Goal: Information Seeking & Learning: Learn about a topic

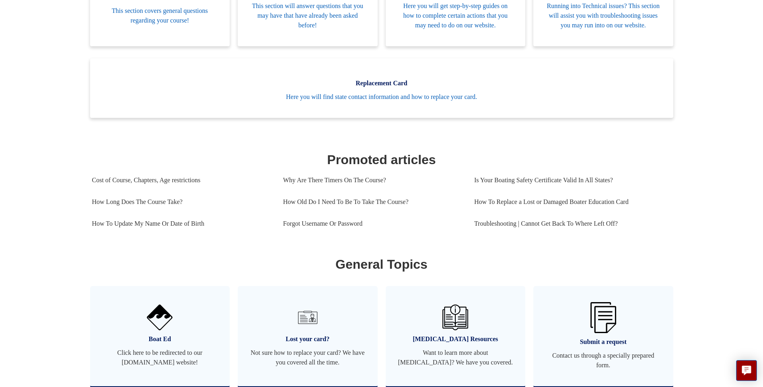
scroll to position [146, 0]
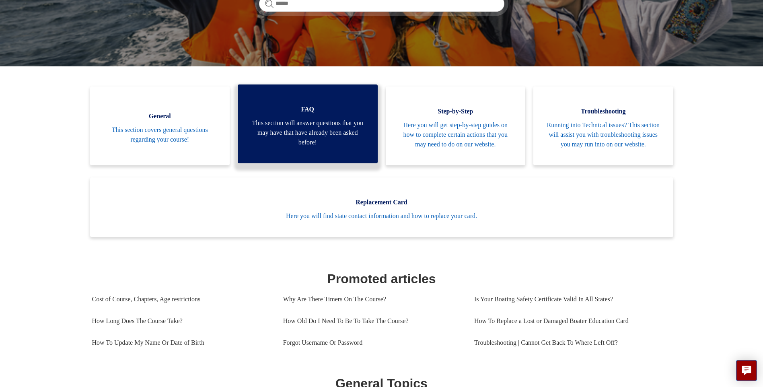
click at [309, 142] on span "This section will answer questions that you may have that have already been ask…" at bounding box center [308, 132] width 116 height 29
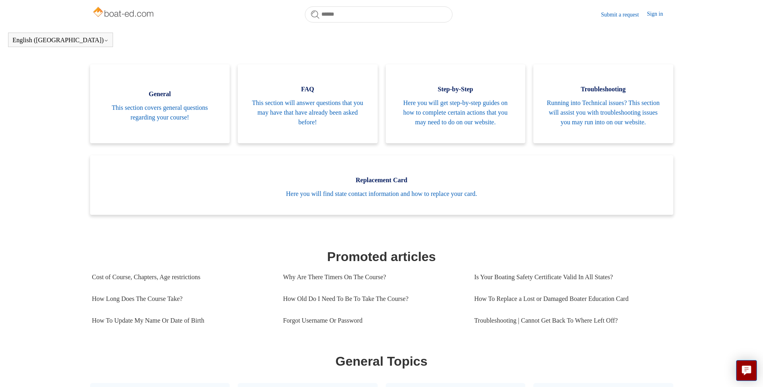
scroll to position [163, 0]
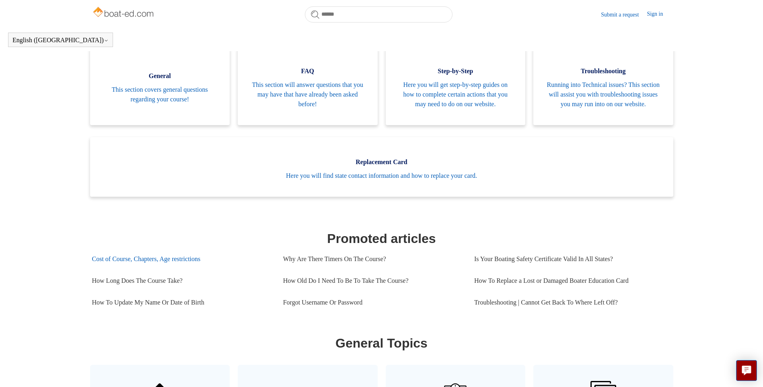
click at [119, 270] on link "Cost of Course, Chapters, Age restrictions" at bounding box center [181, 259] width 179 height 22
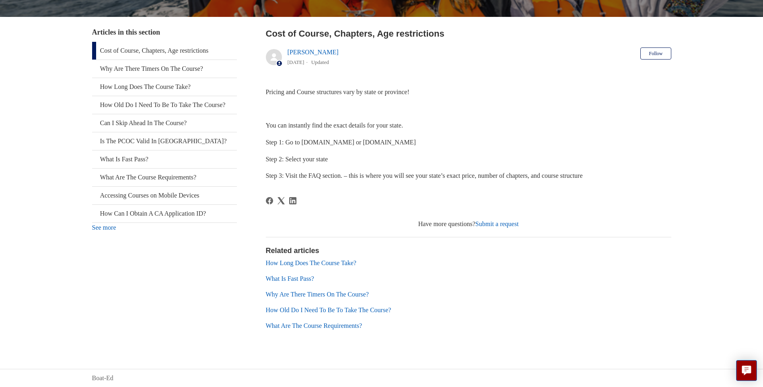
scroll to position [97, 0]
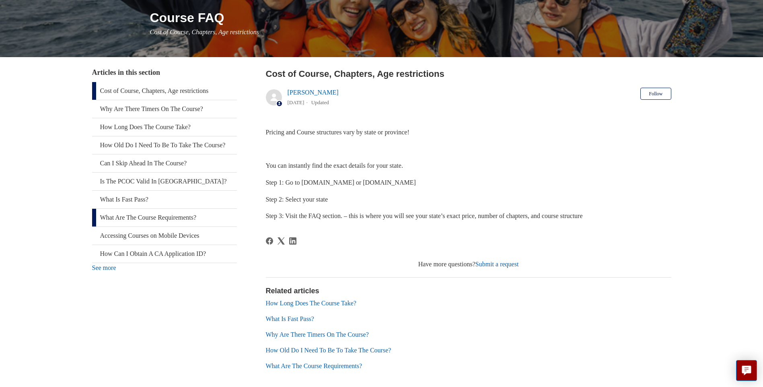
click at [178, 226] on link "What Are The Course Requirements?" at bounding box center [164, 218] width 145 height 18
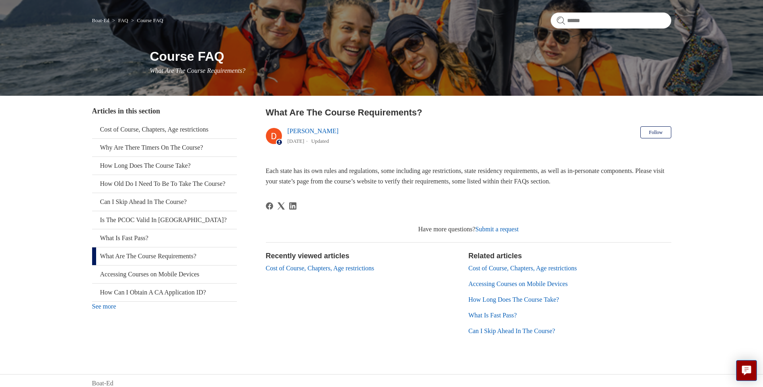
scroll to position [64, 0]
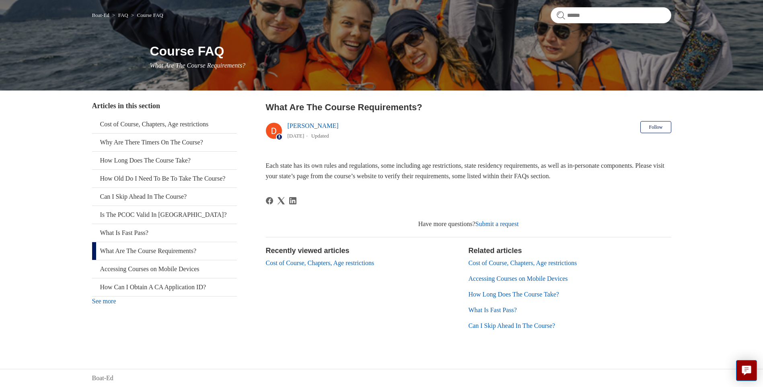
click at [501, 263] on link "Cost of Course, Chapters, Age restrictions" at bounding box center [523, 262] width 109 height 7
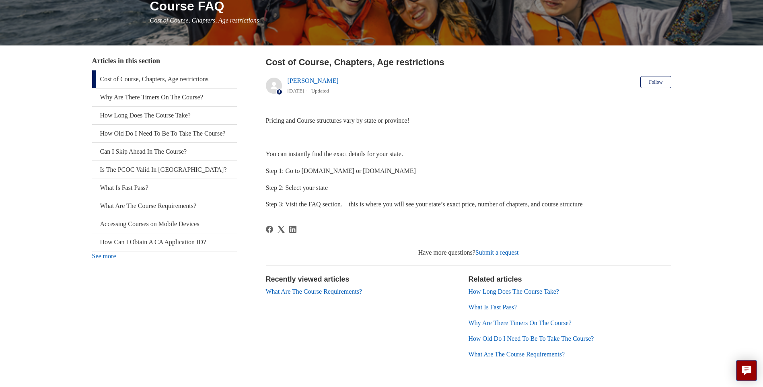
scroll to position [138, 0]
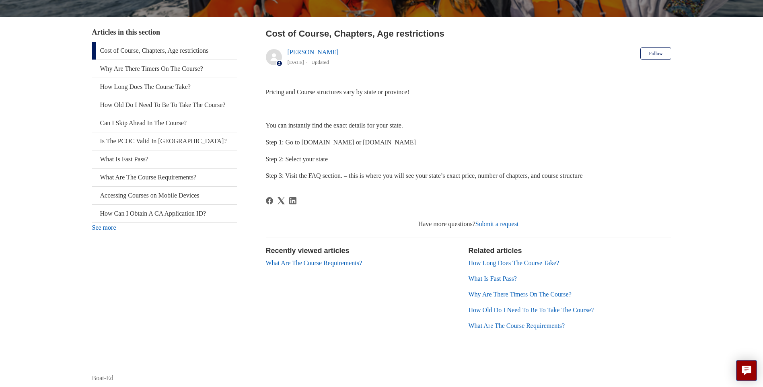
click at [504, 263] on link "How Long Does The Course Take?" at bounding box center [514, 262] width 91 height 7
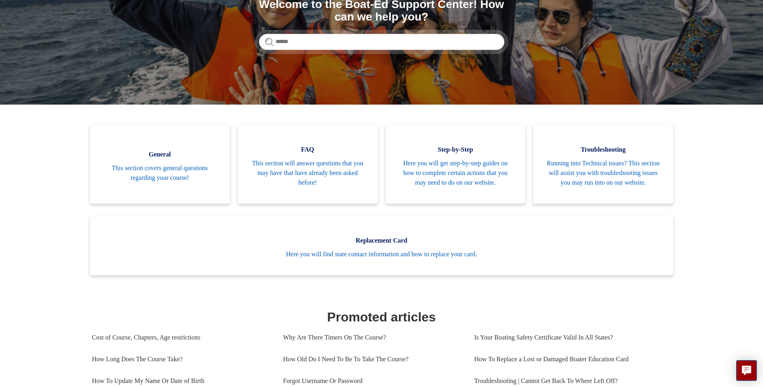
scroll to position [121, 0]
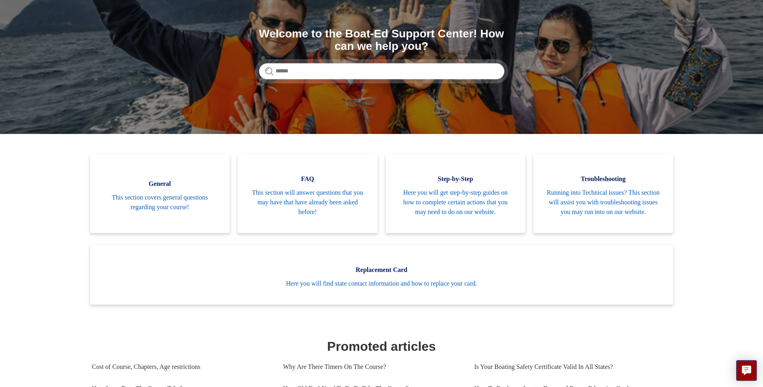
scroll to position [80, 0]
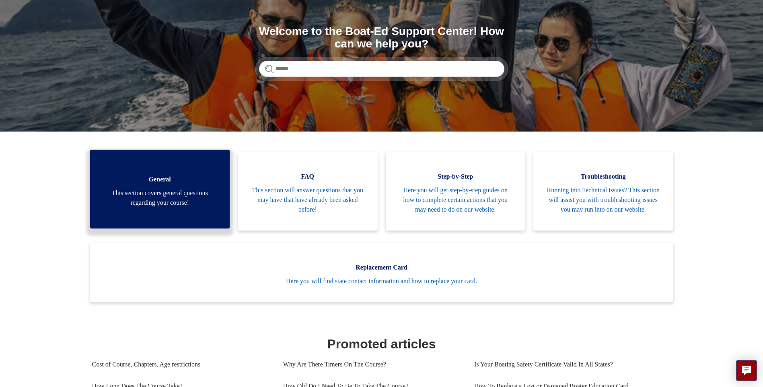
click at [211, 220] on link "General This section covers general questions regarding your course!" at bounding box center [160, 189] width 140 height 79
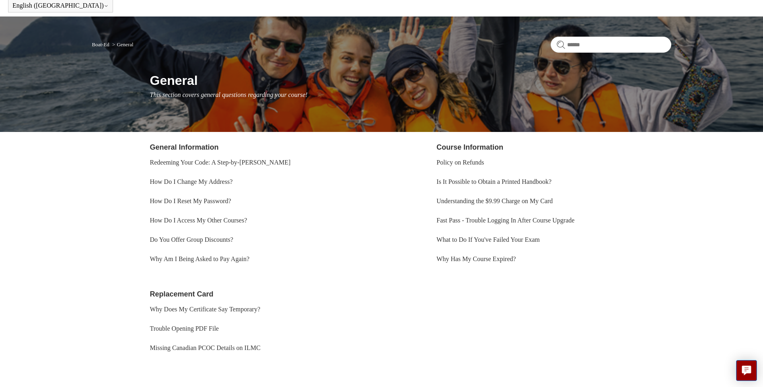
scroll to position [68, 0]
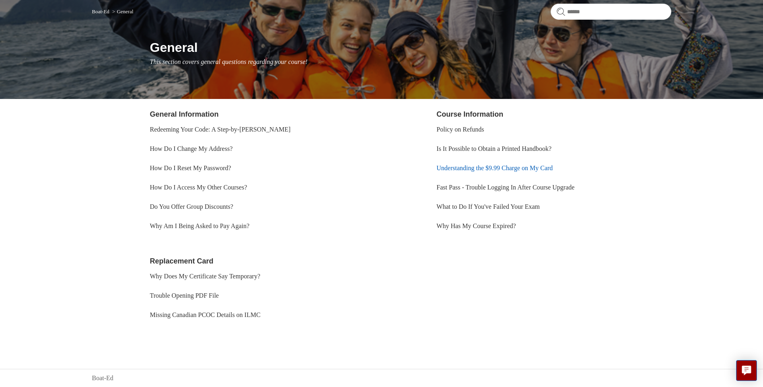
click at [477, 167] on link "Understanding the $9.99 Charge on My Card" at bounding box center [494, 168] width 116 height 7
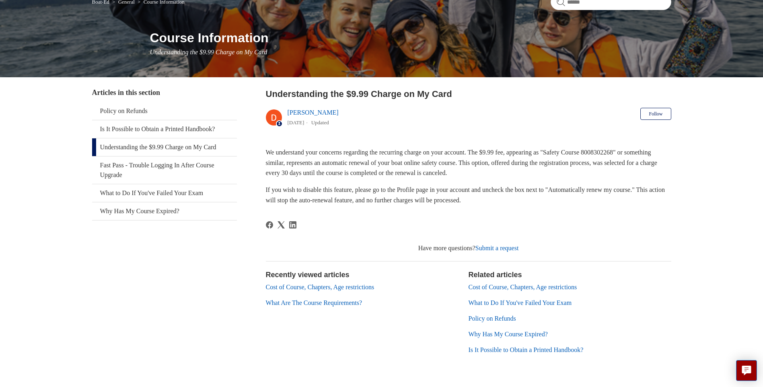
scroll to position [80, 0]
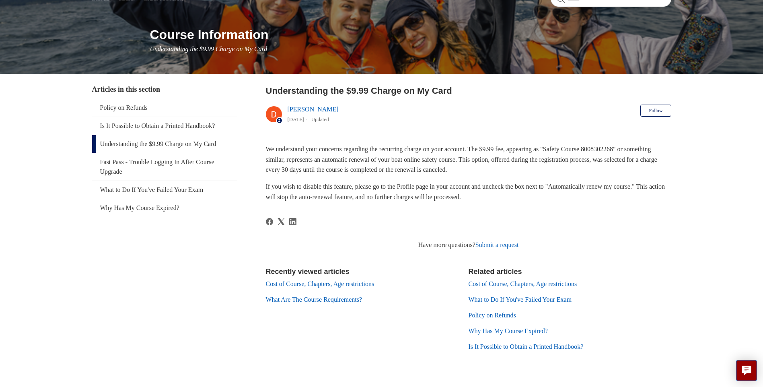
click at [490, 315] on link "Policy on Refunds" at bounding box center [492, 315] width 47 height 7
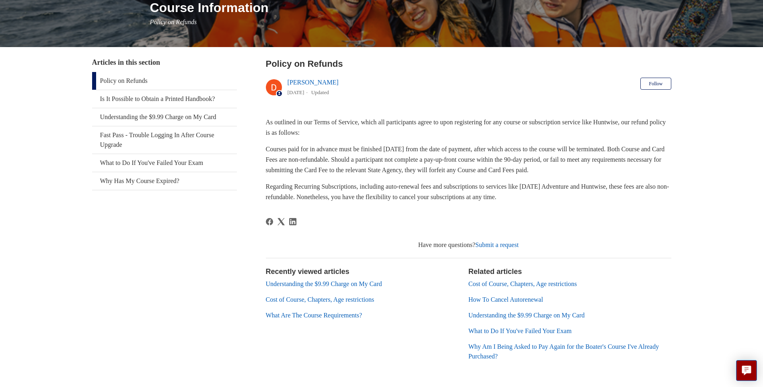
scroll to position [121, 0]
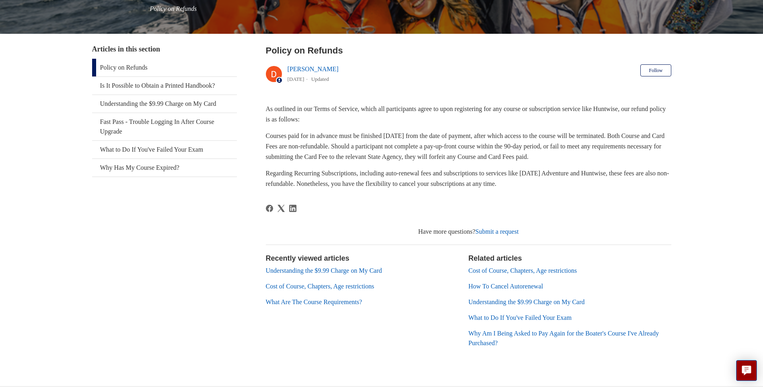
click at [512, 286] on link "How To Cancel Autorenewal" at bounding box center [506, 286] width 75 height 7
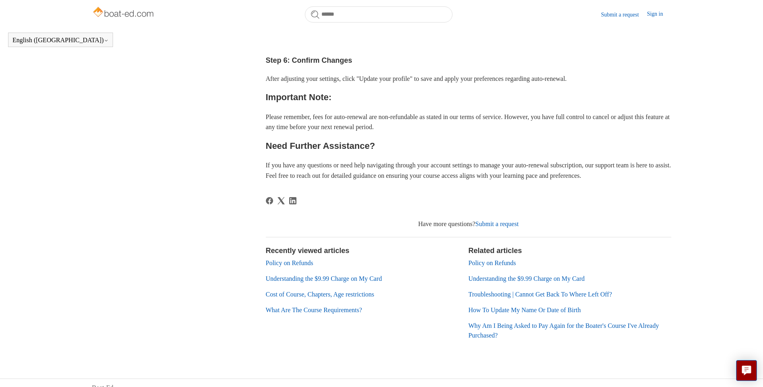
scroll to position [404, 0]
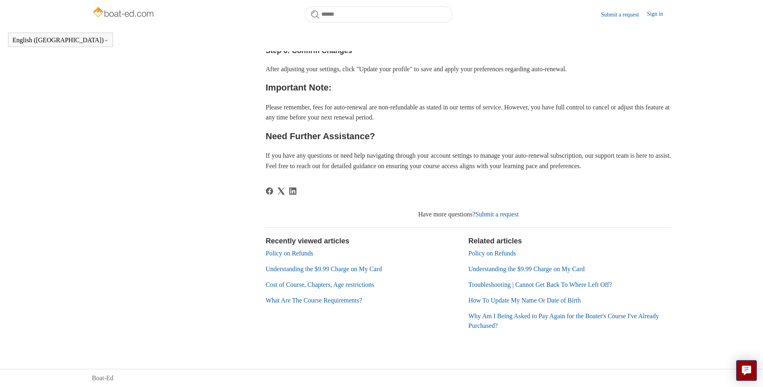
drag, startPoint x: 538, startPoint y: 317, endPoint x: 511, endPoint y: 186, distance: 134.4
click at [511, 186] on article "How To Cancel Autorenewal [PERSON_NAME] [DATE] Updated Follow Not yet followed …" at bounding box center [468, 41] width 405 height 607
click at [525, 319] on link "Why Am I Being Asked to Pay Again for the Boater's Course I've Already Purchase…" at bounding box center [564, 321] width 191 height 16
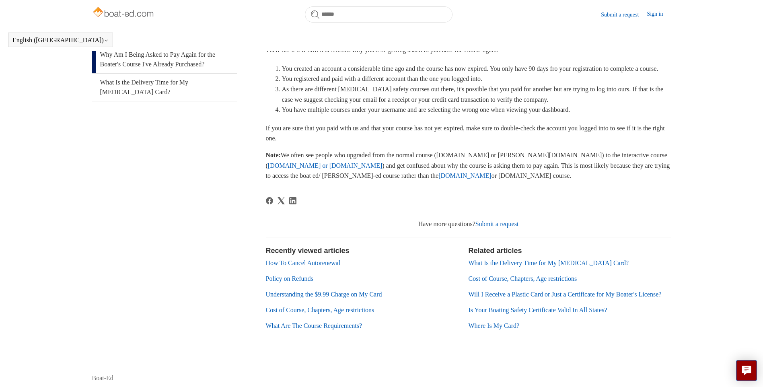
scroll to position [177, 0]
click at [307, 291] on link "Understanding the $9.99 Charge on My Card" at bounding box center [324, 294] width 116 height 7
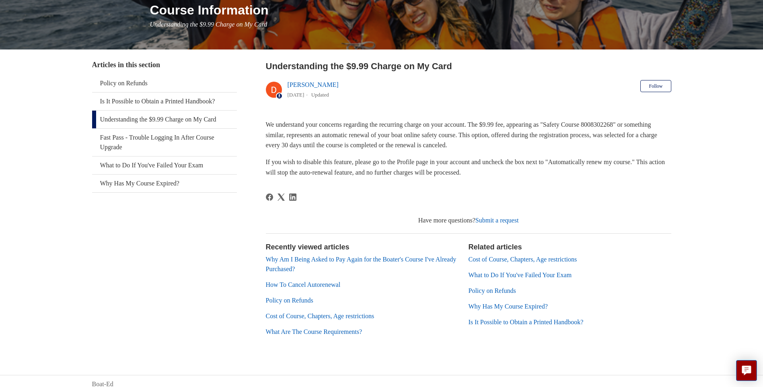
scroll to position [111, 0]
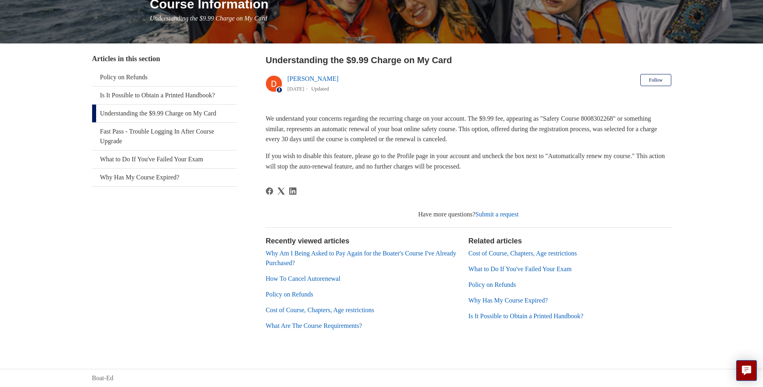
click at [327, 280] on link "How To Cancel Autorenewal" at bounding box center [303, 278] width 75 height 7
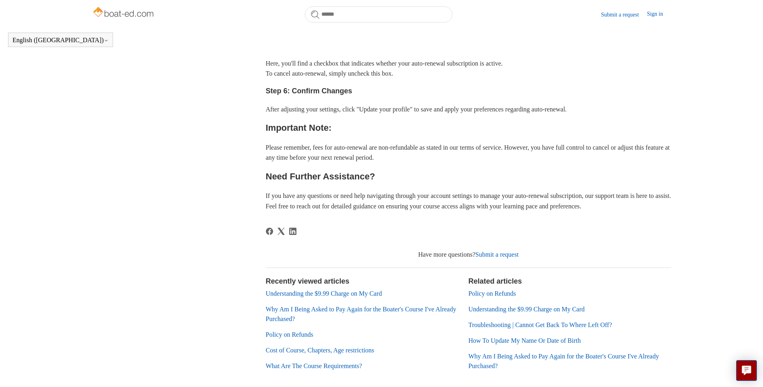
scroll to position [404, 0]
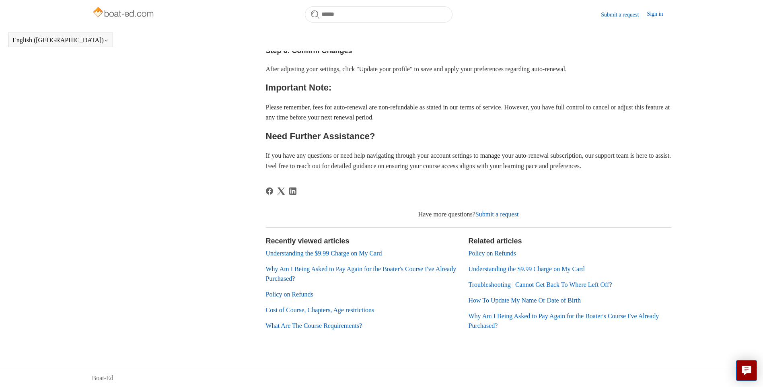
click at [605, 282] on link "Troubleshooting | Cannot Get Back To Where Left Off?" at bounding box center [541, 284] width 144 height 7
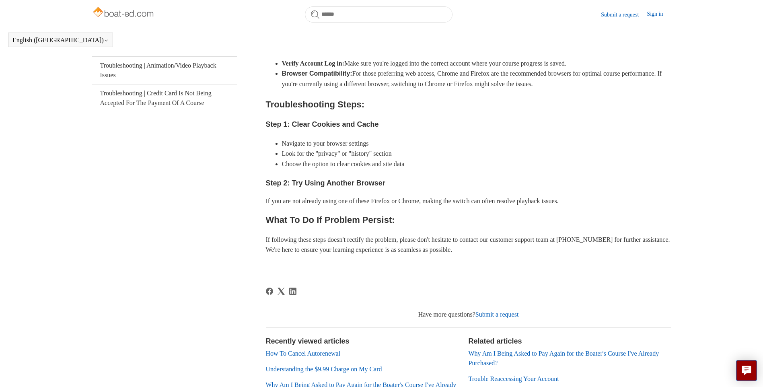
scroll to position [219, 0]
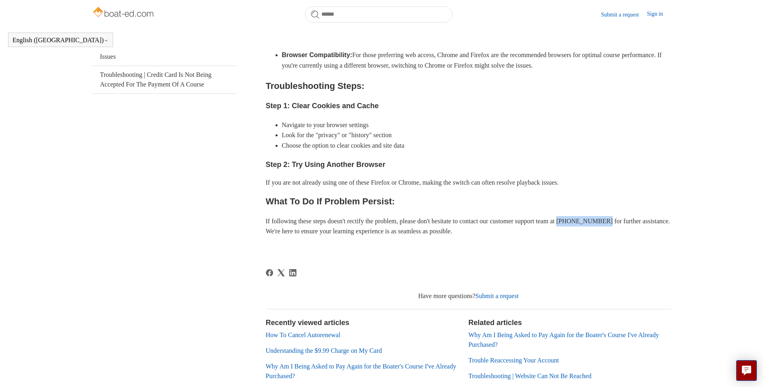
drag, startPoint x: 587, startPoint y: 233, endPoint x: 634, endPoint y: 235, distance: 47.5
click at [634, 235] on p "If following these steps doesn't rectify the problem, please don't hesitate to …" at bounding box center [468, 226] width 405 height 21
click at [561, 208] on h2 "What To Do If Problem Persist:" at bounding box center [468, 201] width 405 height 14
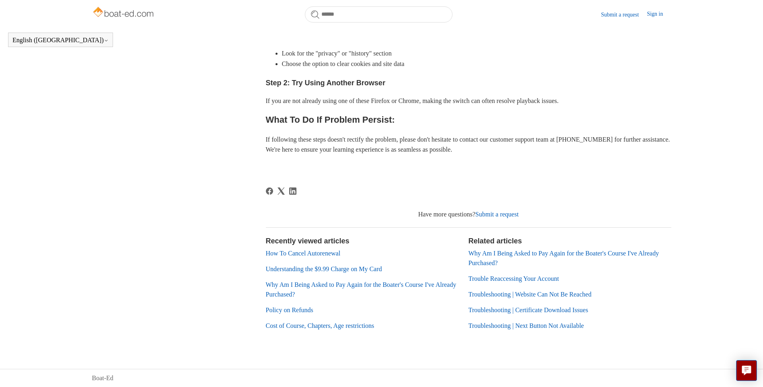
scroll to position [311, 0]
click at [313, 325] on link "Cost of Course, Chapters, Age restrictions" at bounding box center [320, 325] width 109 height 7
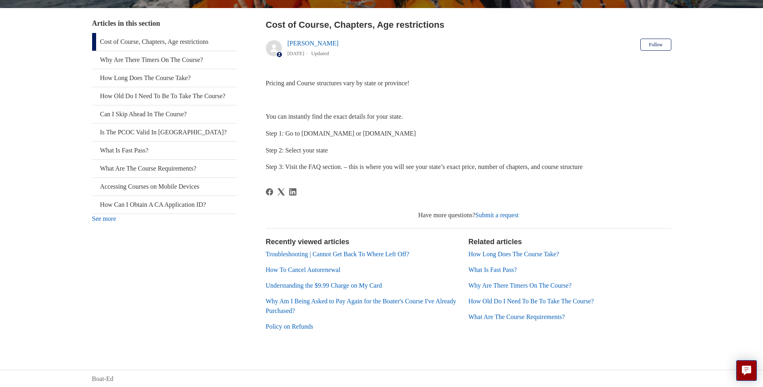
scroll to position [147, 0]
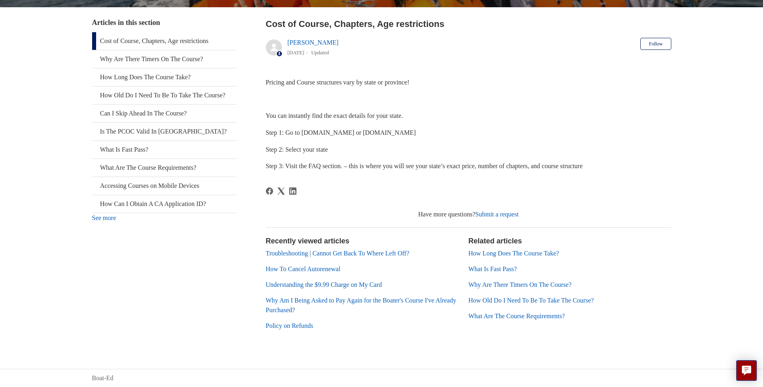
click at [307, 253] on link "Troubleshooting | Cannot Get Back To Where Left Off?" at bounding box center [338, 253] width 144 height 7
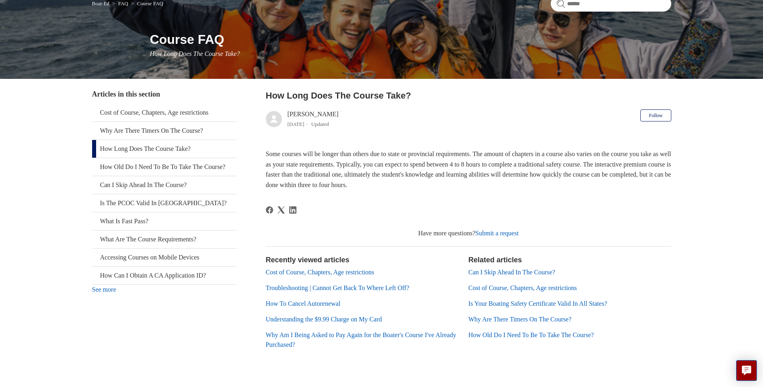
scroll to position [95, 0]
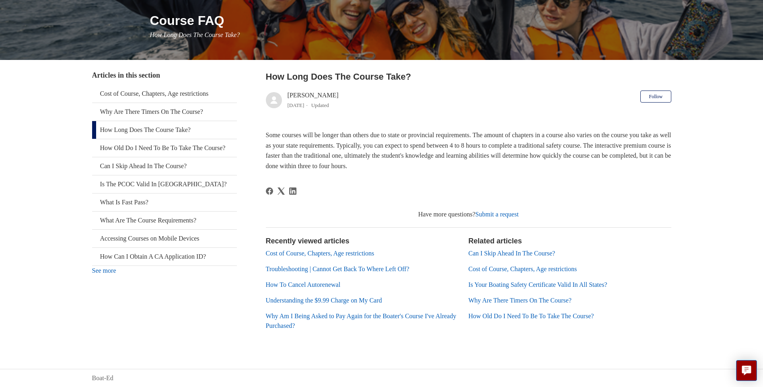
click at [364, 317] on link "Why Am I Being Asked to Pay Again for the Boater's Course I've Already Purchase…" at bounding box center [361, 321] width 191 height 16
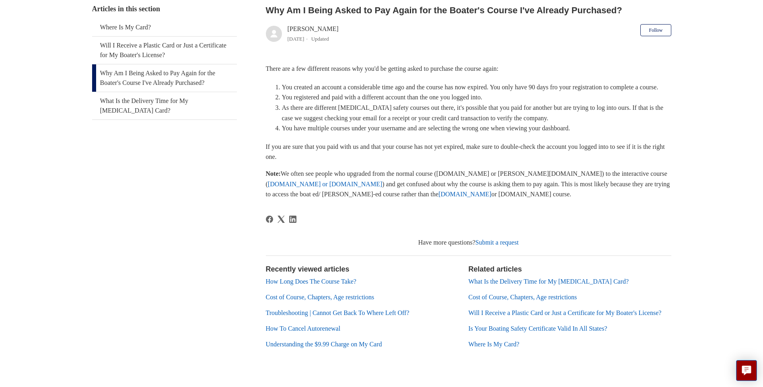
scroll to position [177, 0]
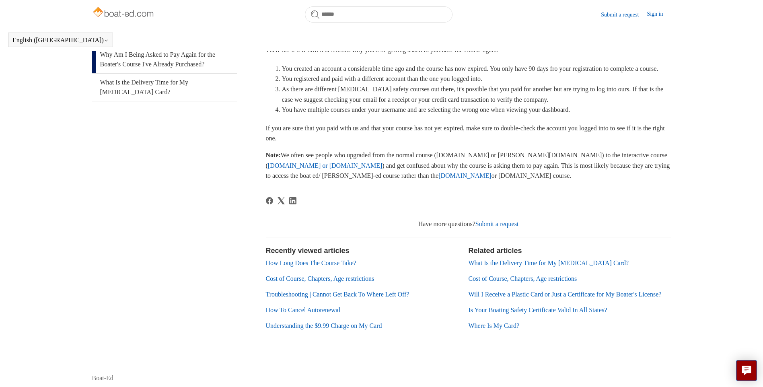
click at [380, 322] on link "Understanding the $9.99 Charge on My Card" at bounding box center [324, 325] width 116 height 7
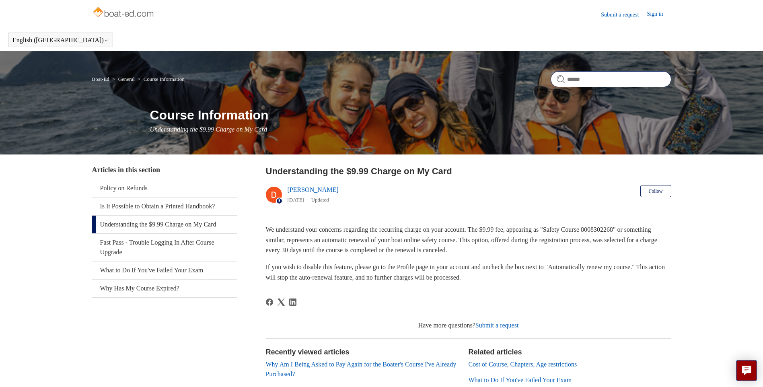
click at [595, 81] on input "Search" at bounding box center [611, 79] width 121 height 16
type input "*******"
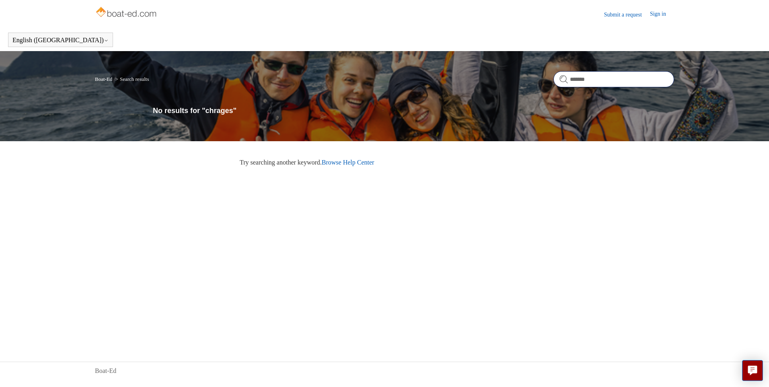
drag, startPoint x: 591, startPoint y: 82, endPoint x: 494, endPoint y: 96, distance: 98.3
click at [494, 96] on div "Boat-Ed Search results ******* No results for "chrages"" at bounding box center [384, 96] width 769 height 90
type input "*******"
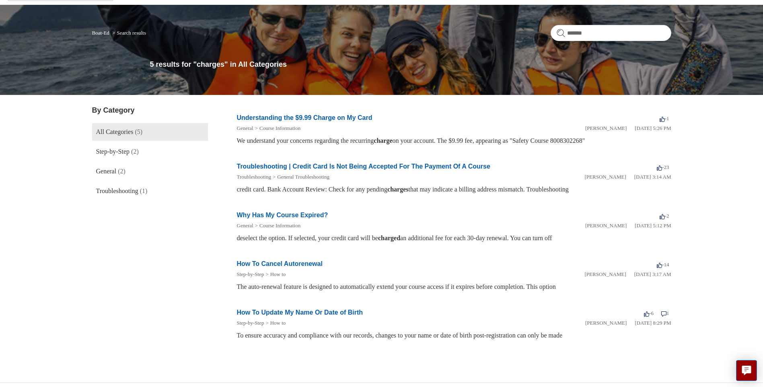
scroll to position [60, 0]
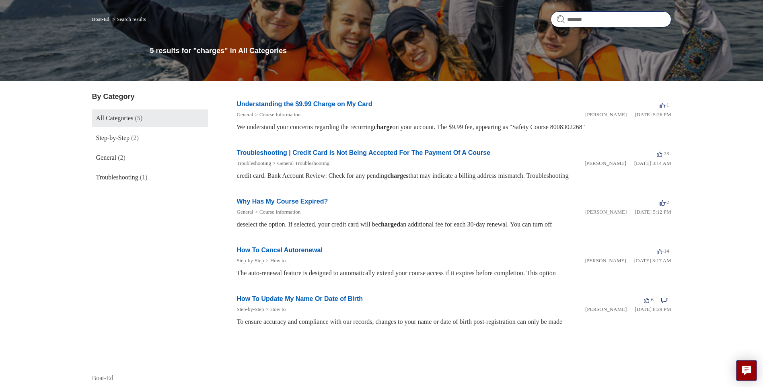
drag, startPoint x: 593, startPoint y: 19, endPoint x: 533, endPoint y: 20, distance: 59.9
click at [533, 19] on nav "Boat-Ed Search results There are no matching results in this help center. Selec…" at bounding box center [381, 22] width 579 height 22
type input "**********"
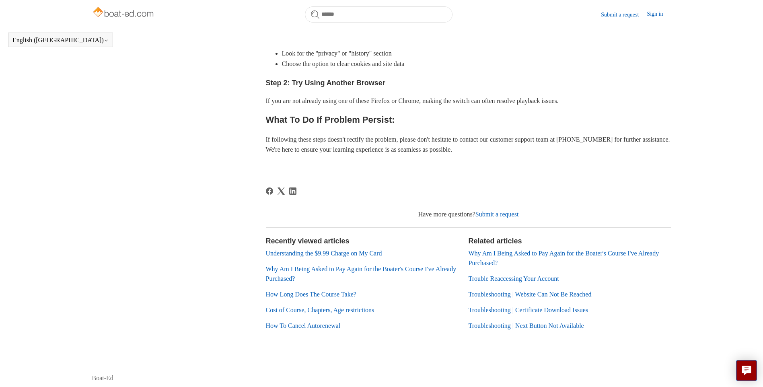
scroll to position [311, 0]
click at [377, 255] on link "Understanding the $9.99 Charge on My Card" at bounding box center [324, 253] width 116 height 7
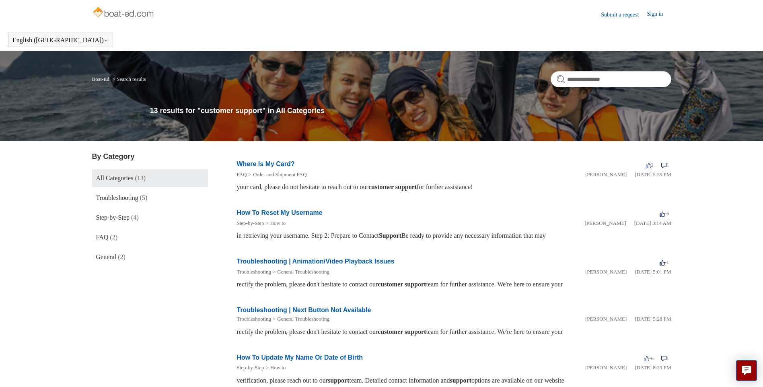
click at [284, 163] on link "Where Is My Card?" at bounding box center [266, 164] width 58 height 7
click at [319, 263] on link "Troubleshooting | Animation/Video Playback Issues" at bounding box center [316, 261] width 158 height 7
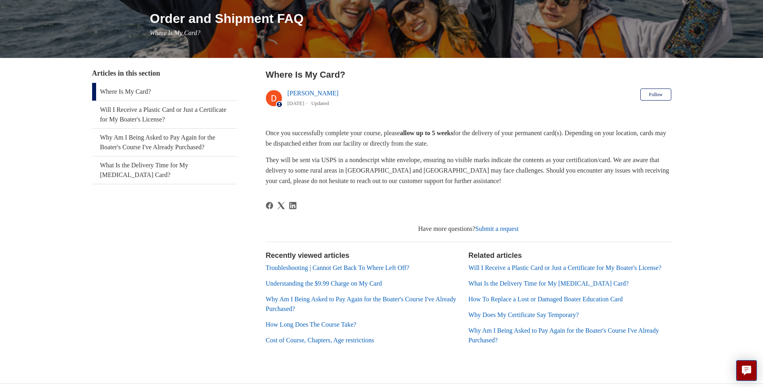
scroll to position [121, 0]
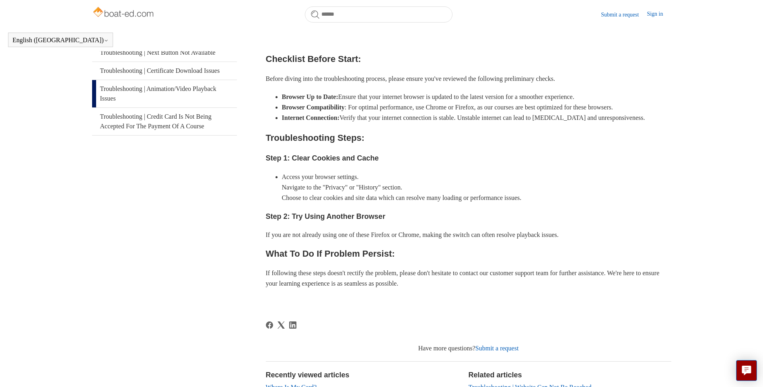
scroll to position [179, 0]
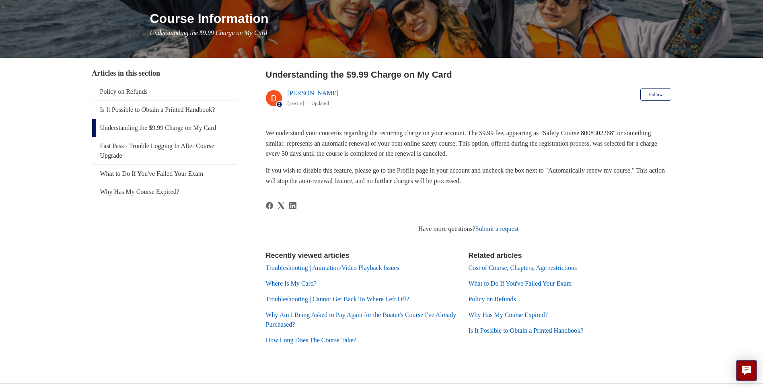
scroll to position [111, 0]
